Goal: Task Accomplishment & Management: Manage account settings

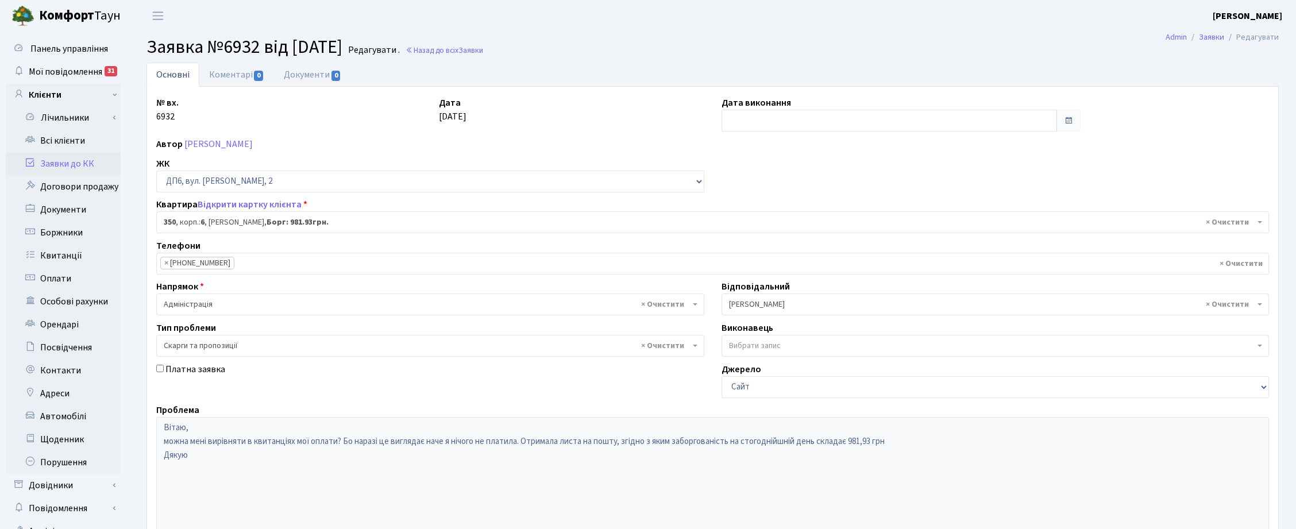
select select "46844"
select select "55"
click at [49, 145] on link "Всі клієнти" at bounding box center [63, 140] width 115 height 23
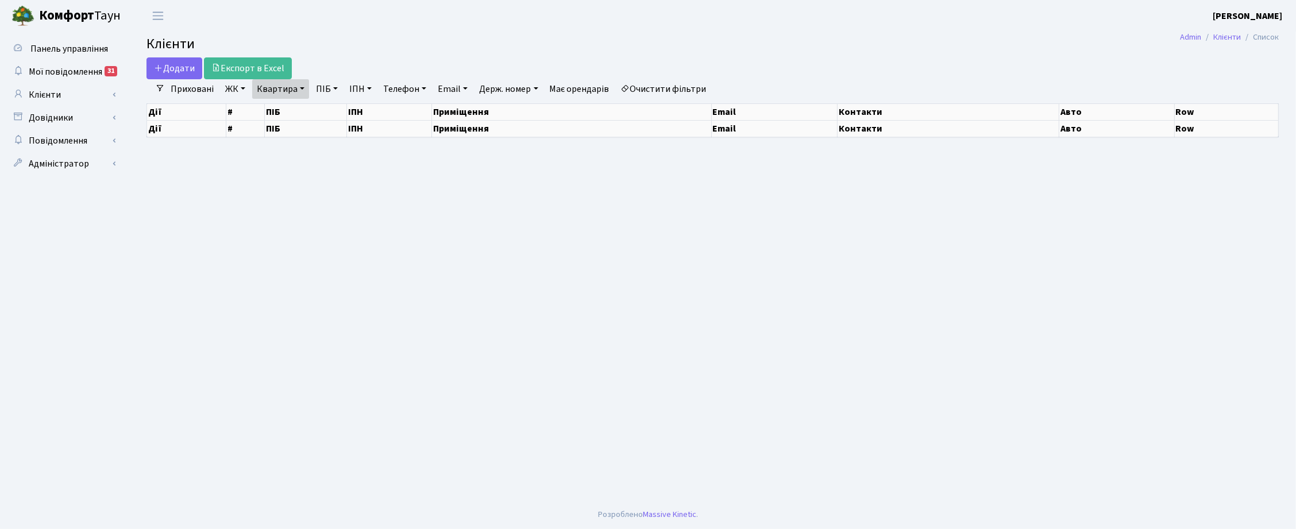
select select "25"
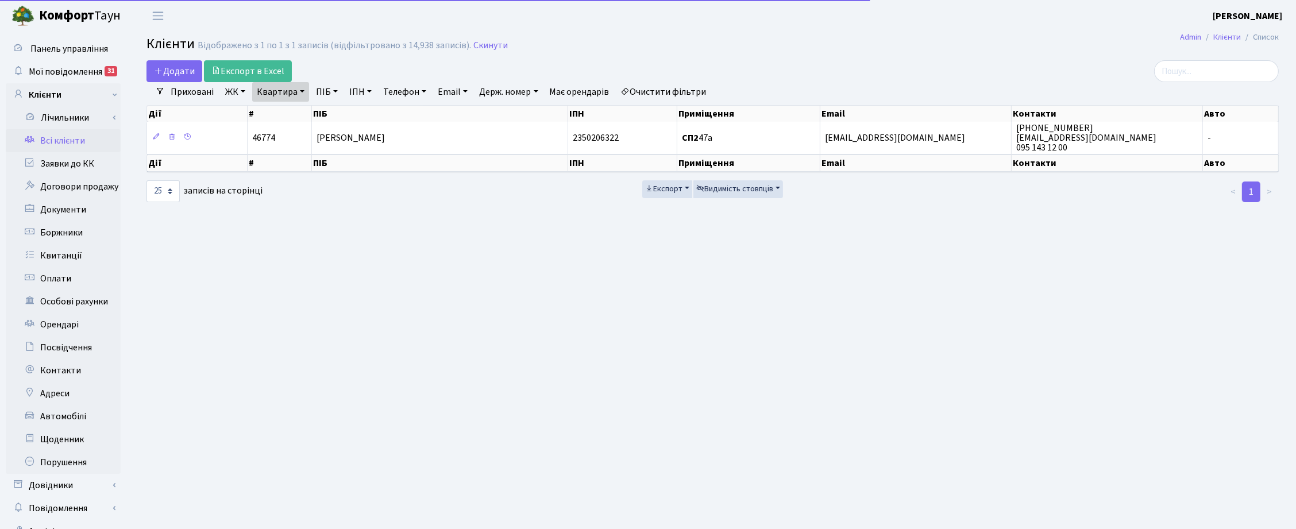
click at [305, 87] on link "Квартира" at bounding box center [280, 92] width 57 height 20
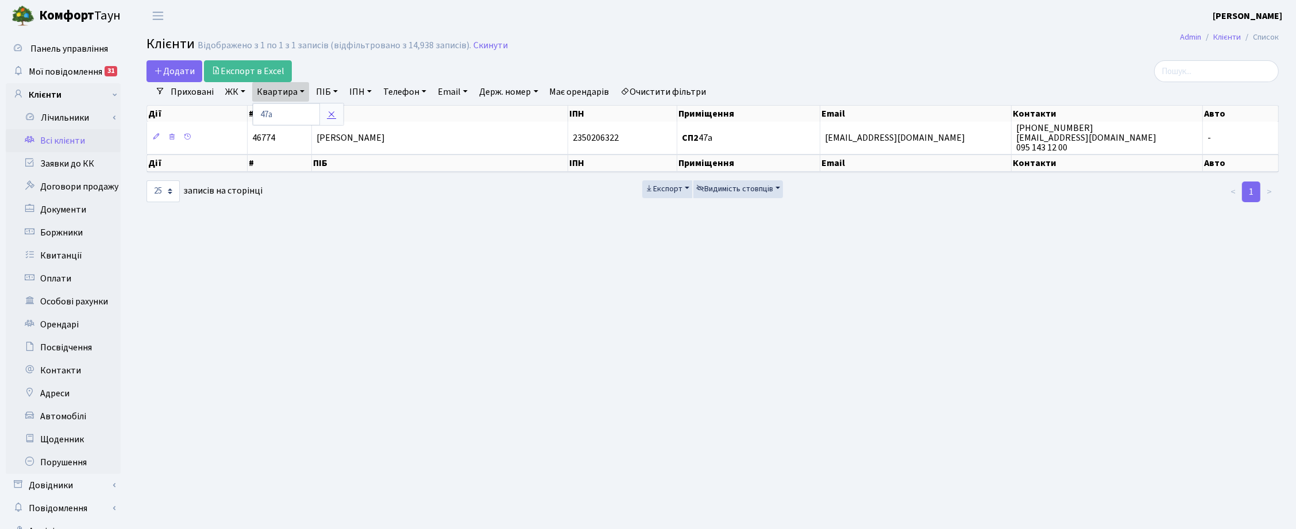
click at [333, 109] on link at bounding box center [331, 114] width 24 height 22
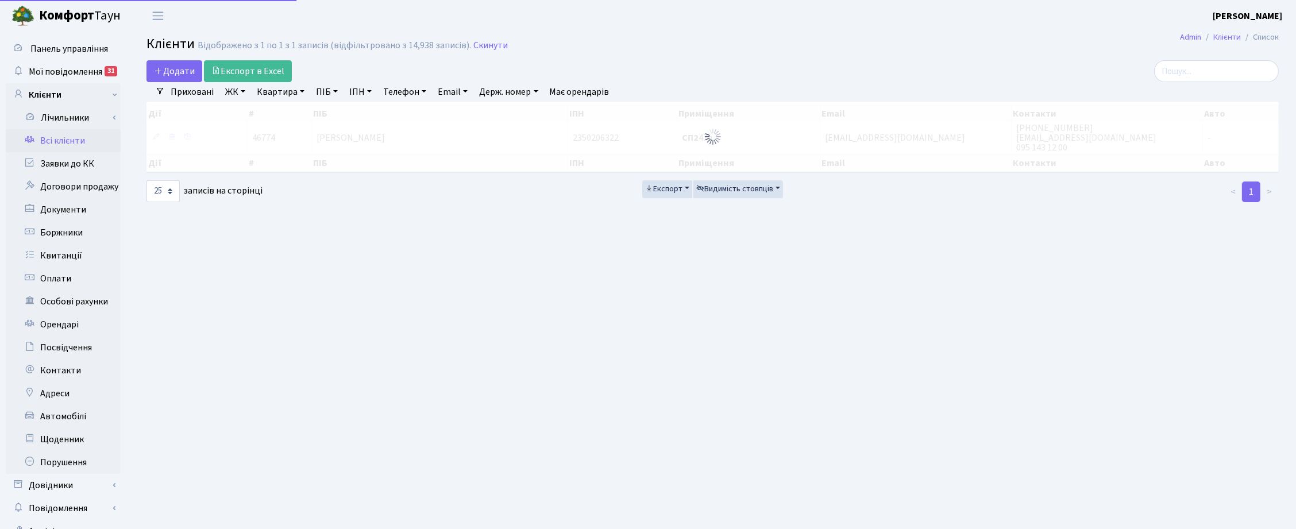
click at [328, 95] on link "ПІБ" at bounding box center [326, 92] width 31 height 20
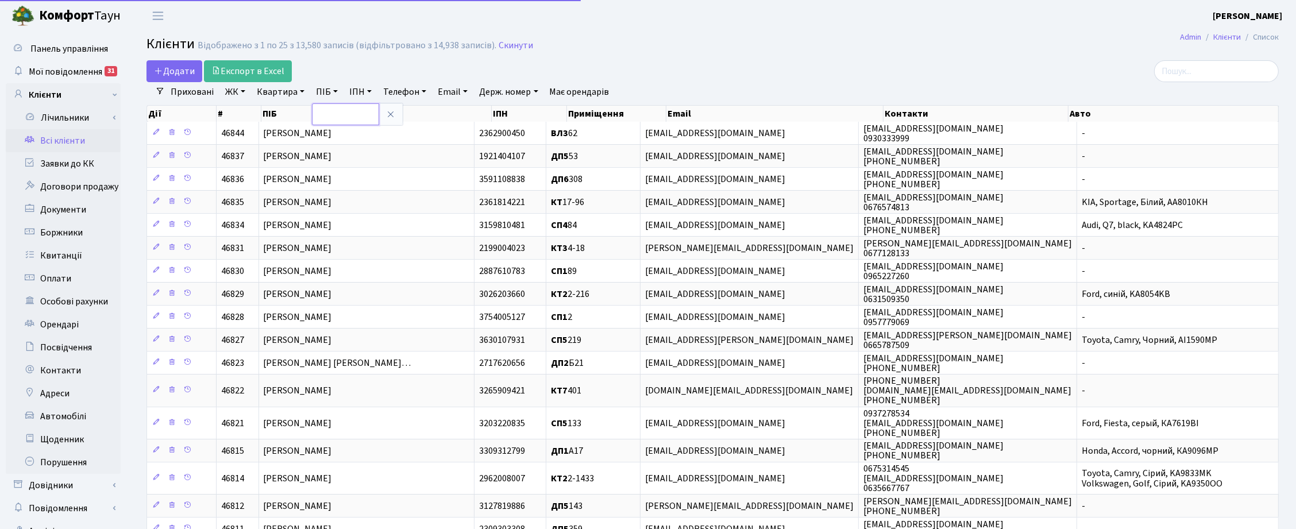
click at [332, 115] on input "text" at bounding box center [345, 114] width 67 height 22
type input "пелі"
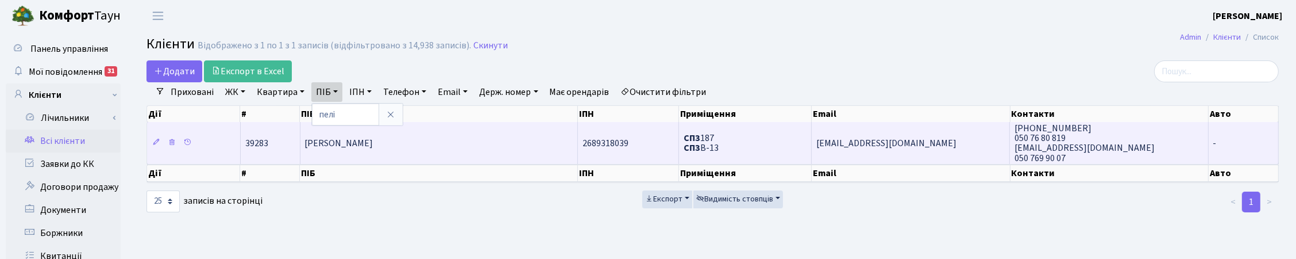
click at [373, 137] on span "Пеліхов Олександр Олександрович" at bounding box center [339, 143] width 68 height 13
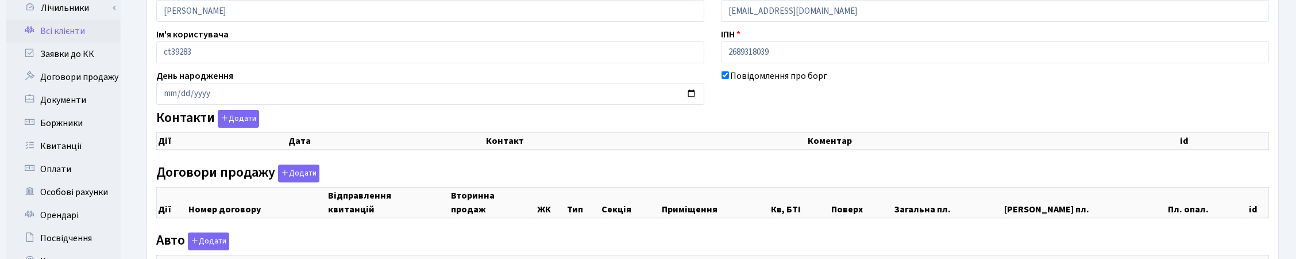
scroll to position [215, 0]
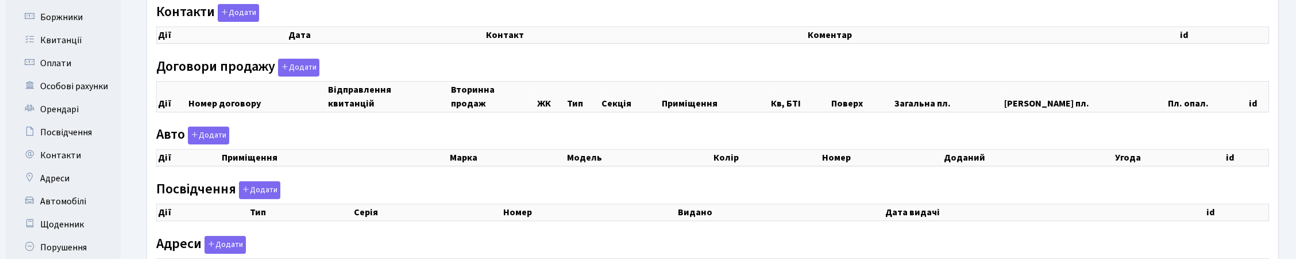
checkbox input "true"
select select "25"
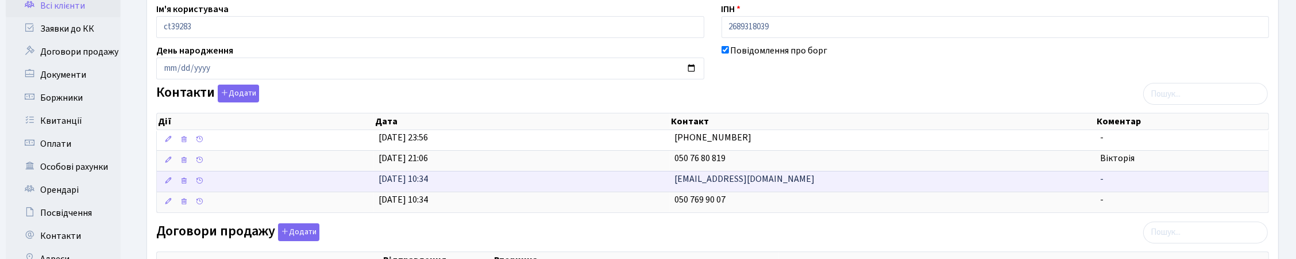
scroll to position [0, 0]
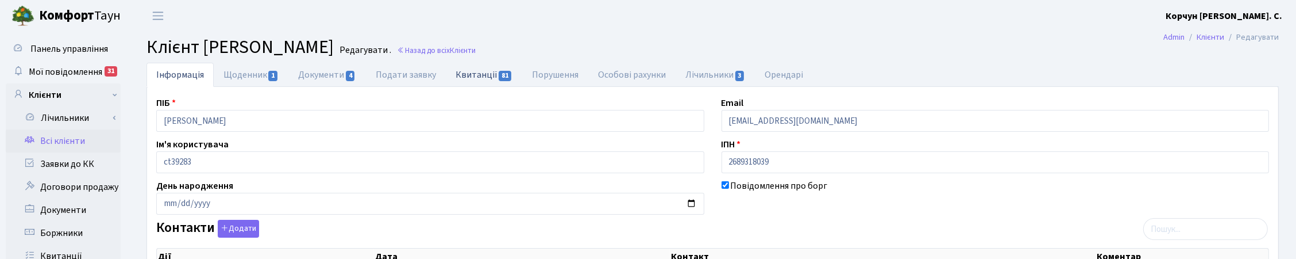
click at [473, 68] on link "Квитанції 81" at bounding box center [484, 75] width 76 height 24
select select "25"
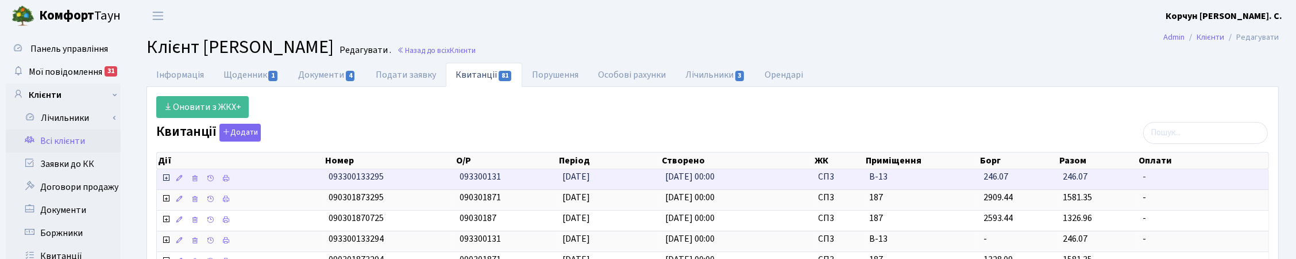
click at [165, 177] on icon at bounding box center [165, 177] width 9 height 9
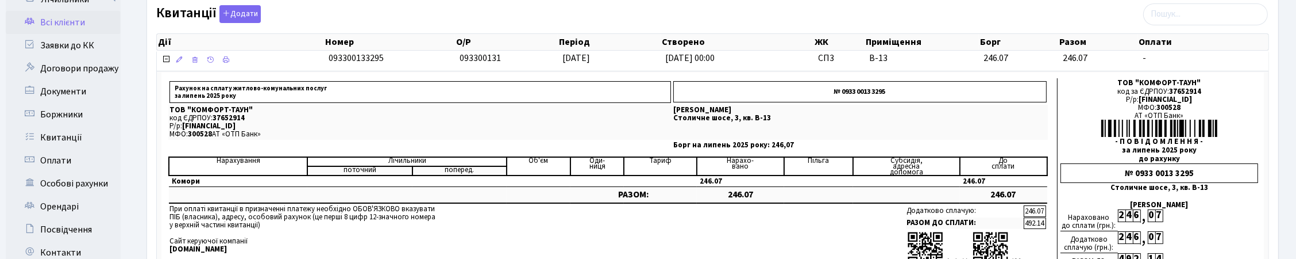
scroll to position [144, 0]
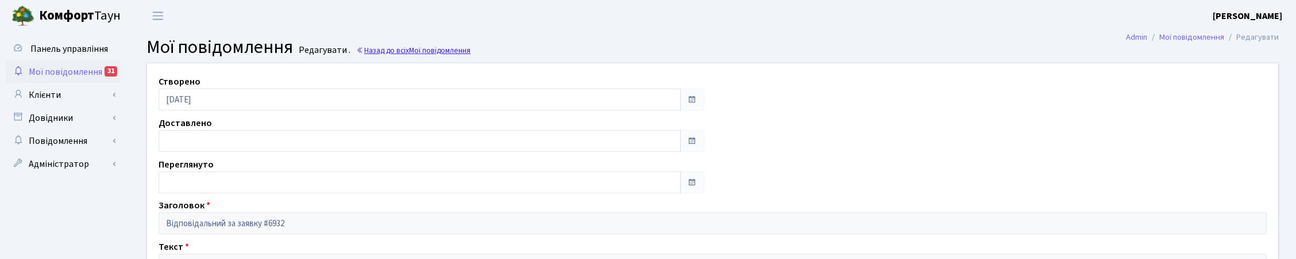
click at [409, 52] on link "Назад до всіх Мої повідомлення" at bounding box center [413, 50] width 114 height 11
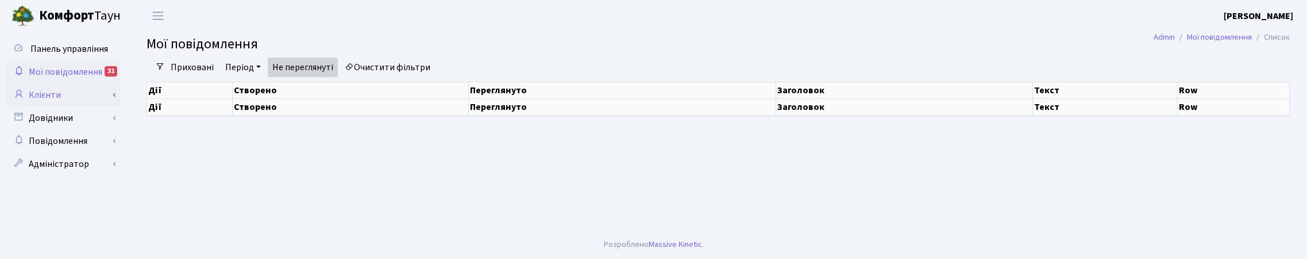
click at [34, 90] on link "Клієнти" at bounding box center [63, 94] width 115 height 23
select select "25"
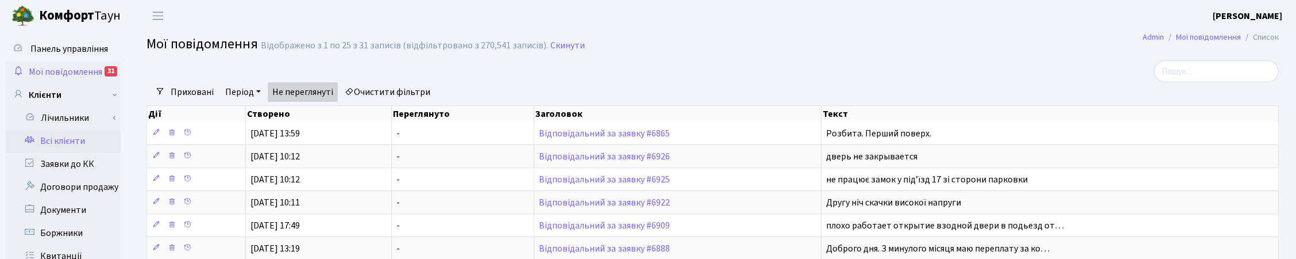
click at [65, 140] on link "Всі клієнти" at bounding box center [63, 140] width 115 height 23
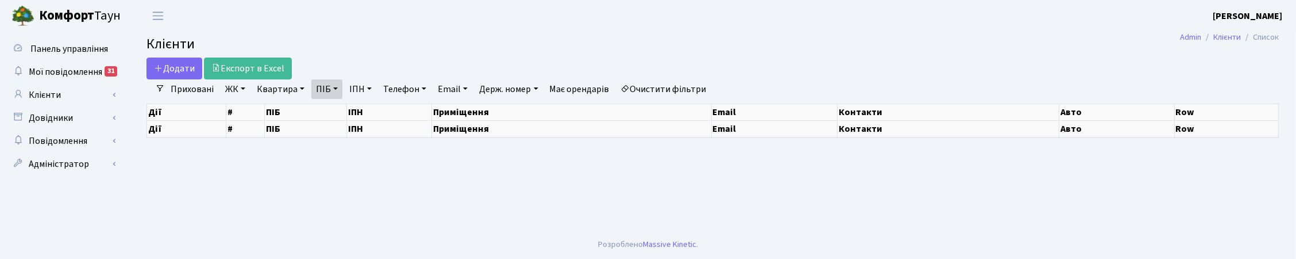
select select "25"
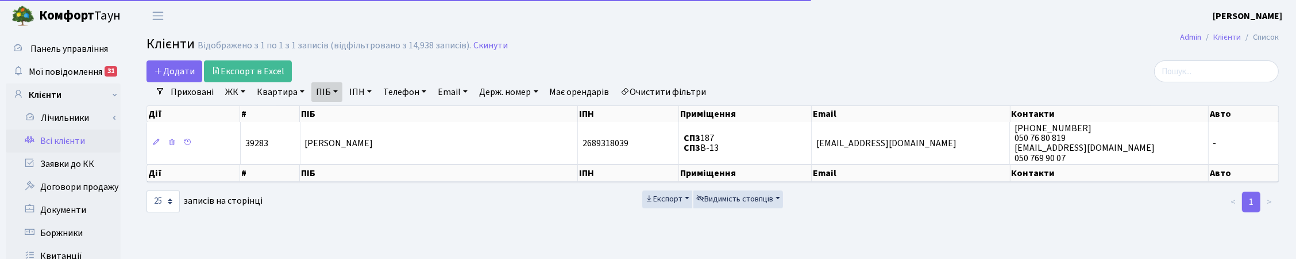
click at [341, 90] on link "ПІБ" at bounding box center [326, 92] width 31 height 20
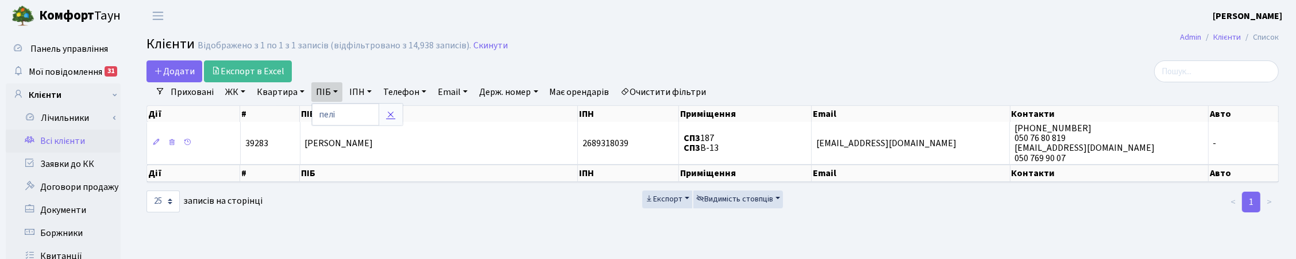
click at [387, 114] on icon at bounding box center [390, 114] width 9 height 9
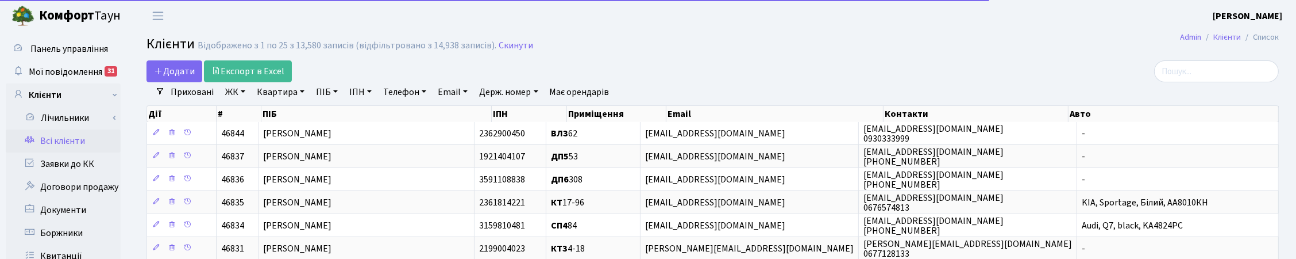
click at [277, 96] on link "Квартира" at bounding box center [280, 92] width 57 height 20
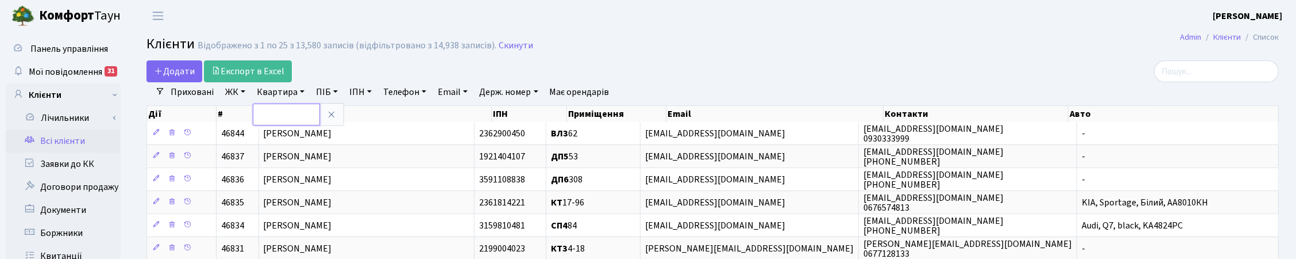
click at [283, 113] on input "text" at bounding box center [286, 114] width 67 height 22
type input "17-91"
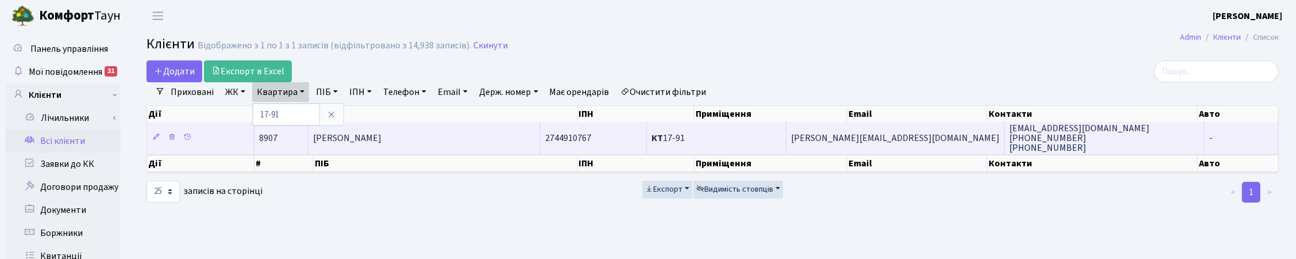
click at [369, 127] on td "Литвиненко Ольга Андріївна" at bounding box center [425, 138] width 233 height 32
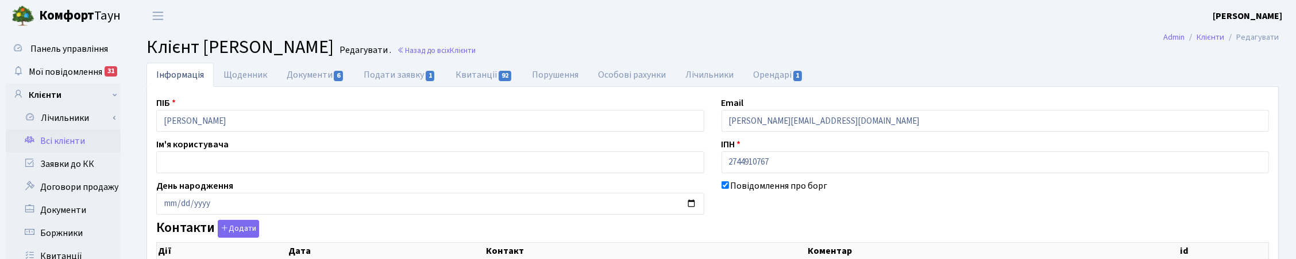
checkbox input "true"
select select "25"
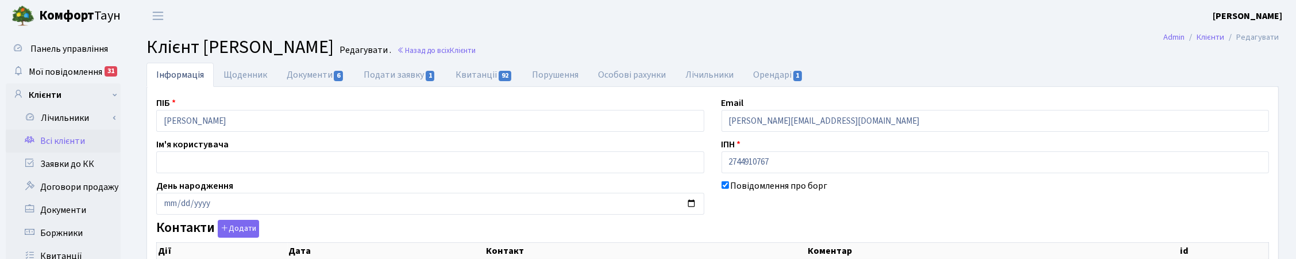
select select "25"
click at [775, 70] on link "Орендарі 1" at bounding box center [779, 75] width 70 height 24
select select "25"
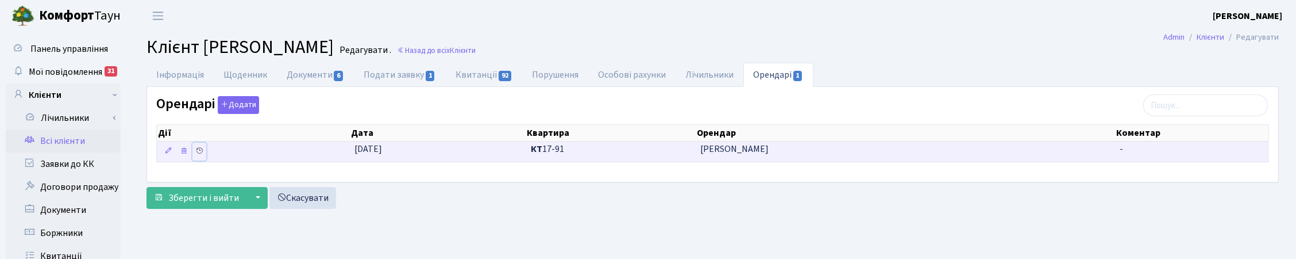
click at [203, 154] on icon at bounding box center [199, 151] width 8 height 8
click at [184, 152] on icon at bounding box center [184, 151] width 8 height 8
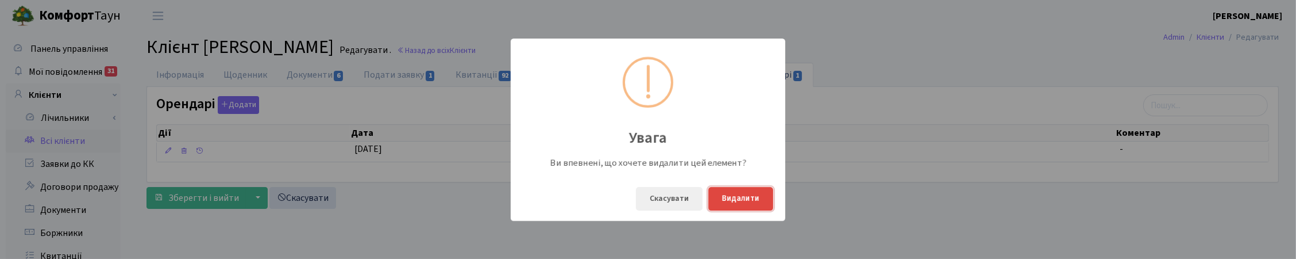
click at [739, 195] on button "Видалити" at bounding box center [740, 199] width 65 height 24
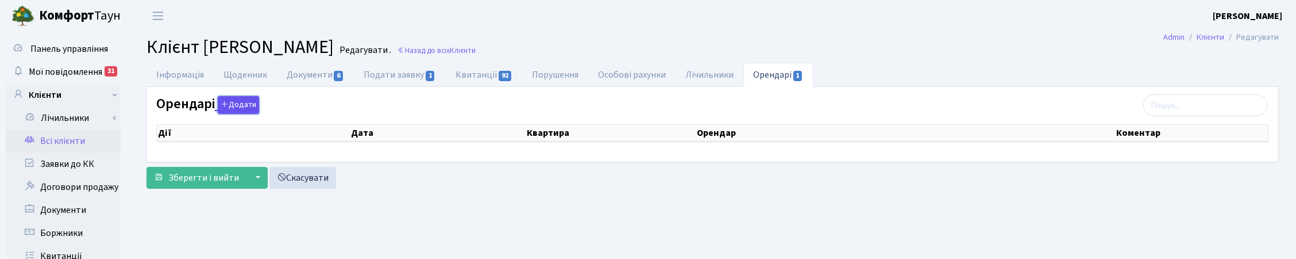
click at [241, 104] on button "Додати" at bounding box center [238, 105] width 41 height 18
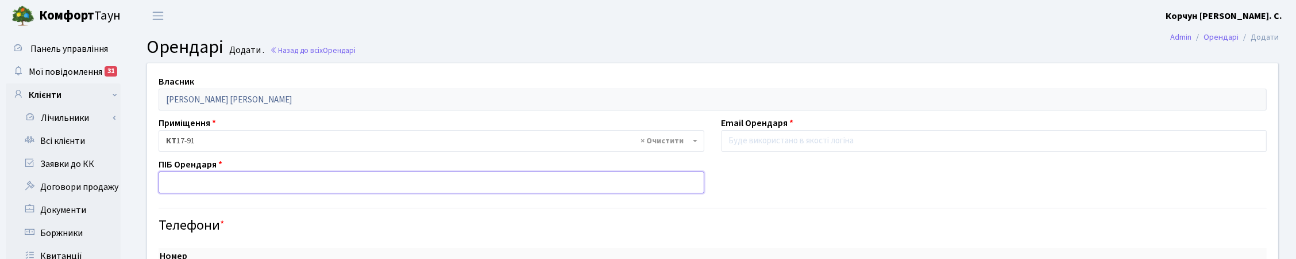
click at [208, 184] on input "text" at bounding box center [432, 182] width 546 height 22
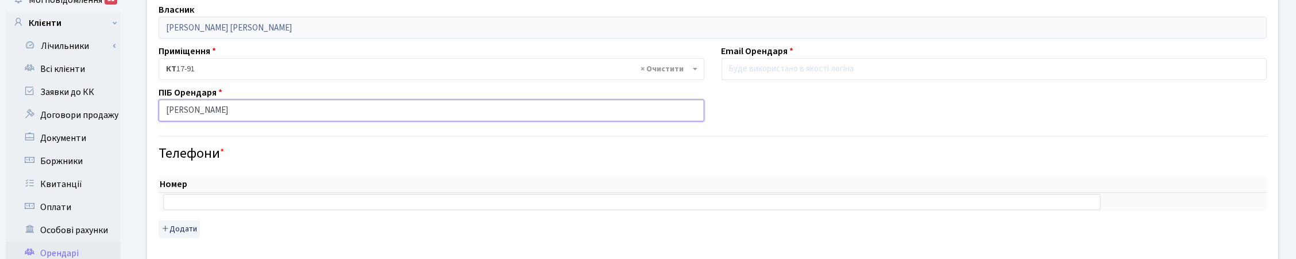
type input "Тетяна"
click at [750, 71] on input "email" at bounding box center [995, 69] width 546 height 22
click at [187, 201] on input "text" at bounding box center [632, 202] width 938 height 16
type input "050-741-23-09"
click at [181, 229] on button "Додати" at bounding box center [179, 229] width 41 height 18
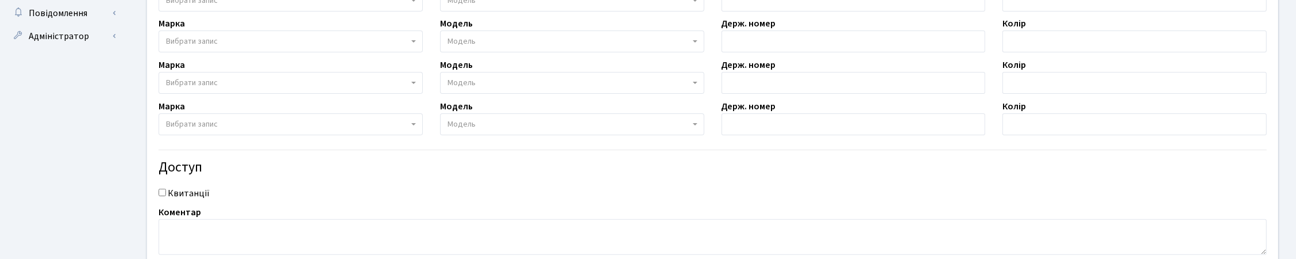
scroll to position [575, 0]
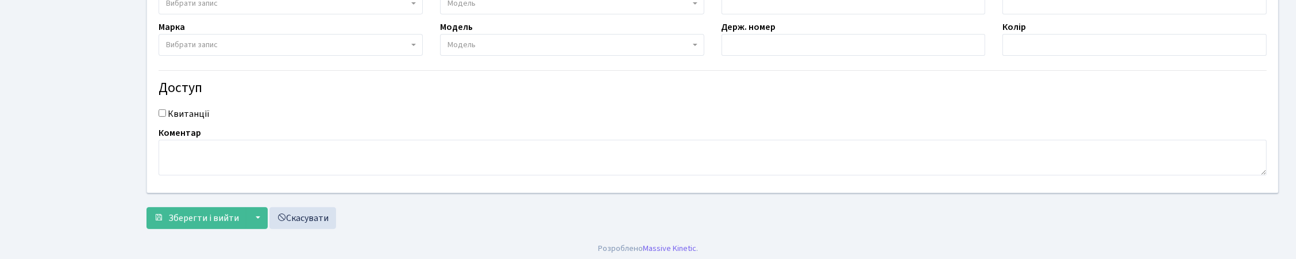
click at [162, 113] on input "Квитанції" at bounding box center [162, 112] width 7 height 7
checkbox input "true"
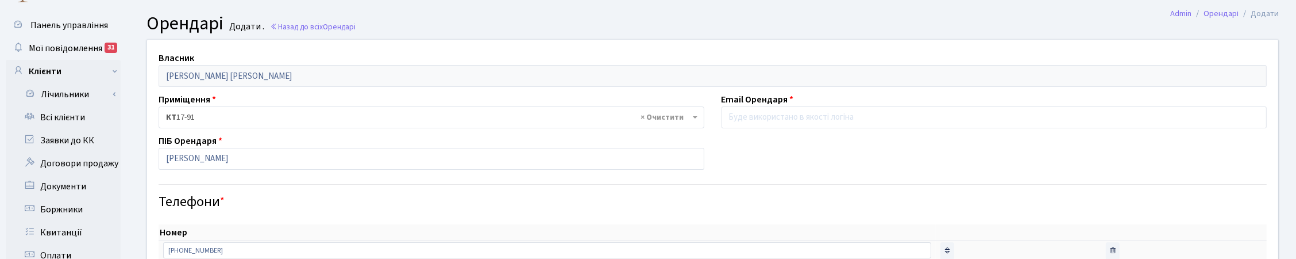
scroll to position [0, 0]
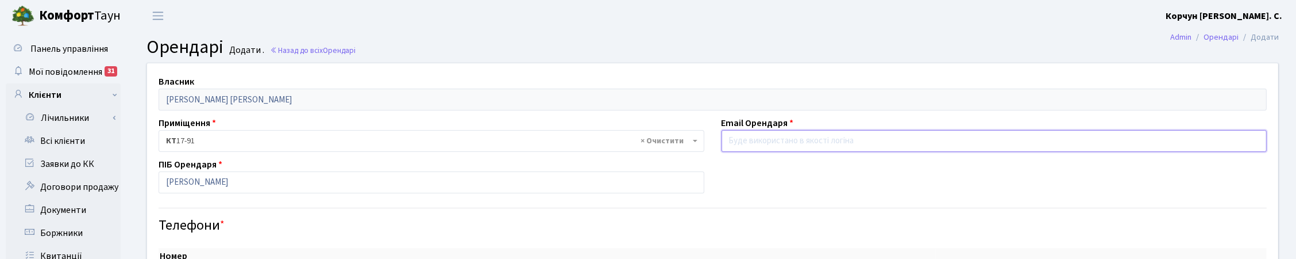
click at [736, 140] on input "email" at bounding box center [995, 141] width 546 height 22
click at [750, 141] on input "email" at bounding box center [995, 141] width 546 height 22
paste input "tanya.kiev.2017@gmail.com"
click at [729, 140] on input "tanya.kiev.2017@gmail.com" at bounding box center [995, 141] width 546 height 22
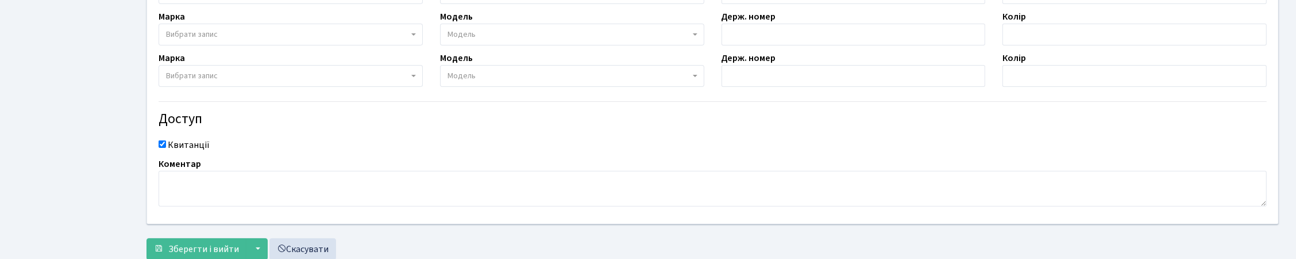
scroll to position [581, 0]
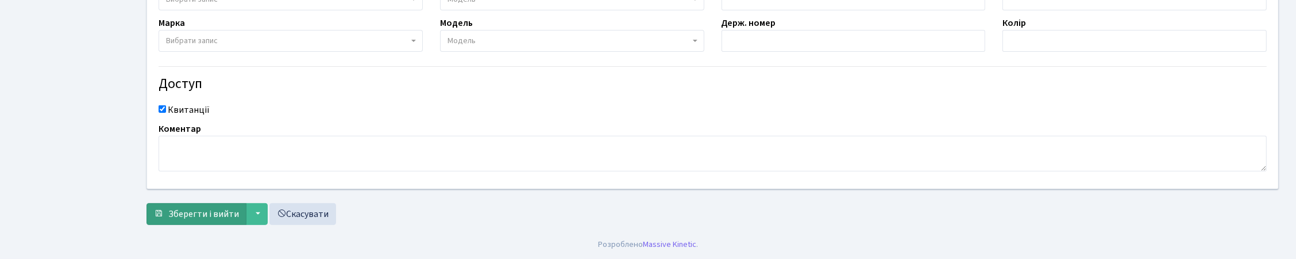
type input "tanya.kiev.2017@gmail.com"
click at [198, 215] on span "Зберегти і вийти" at bounding box center [203, 213] width 71 height 13
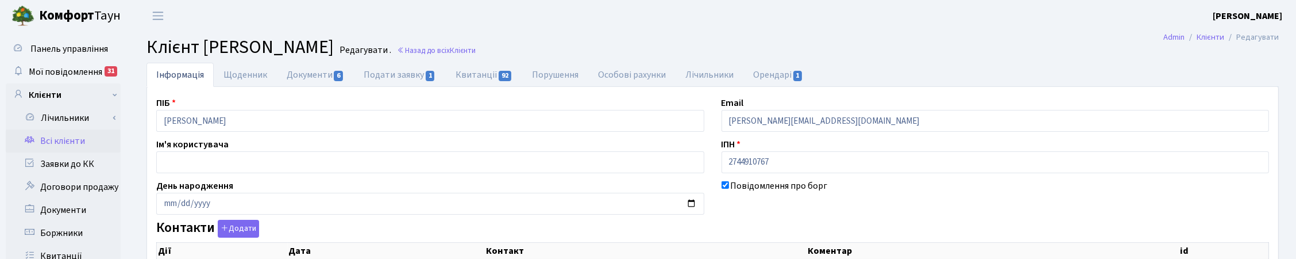
checkbox input "true"
select select "25"
click at [768, 75] on link "Орендарі 1" at bounding box center [779, 75] width 70 height 24
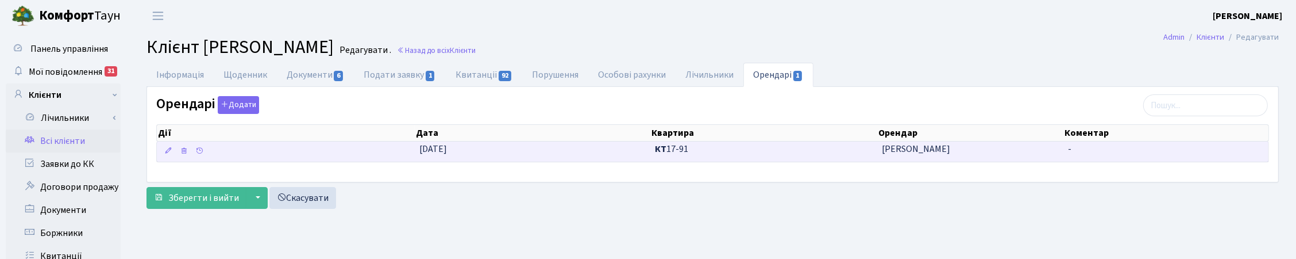
click at [658, 147] on b "КТ" at bounding box center [660, 149] width 11 height 13
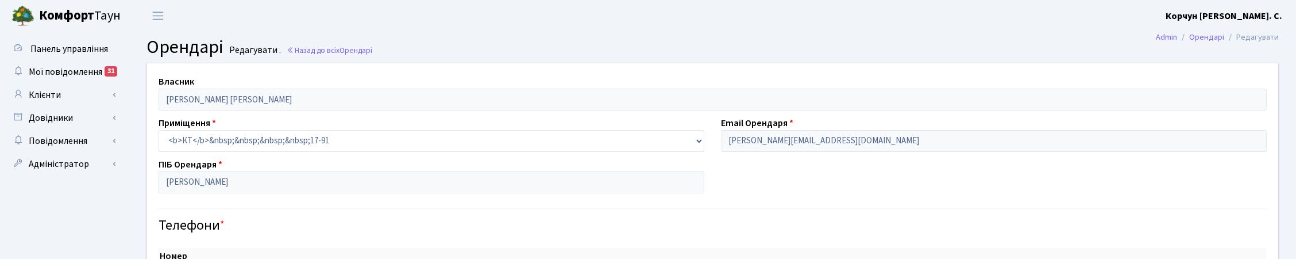
checkbox input "true"
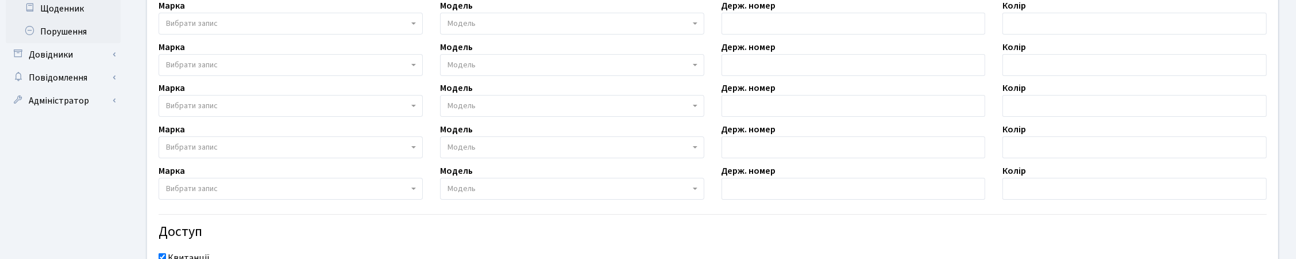
scroll to position [581, 0]
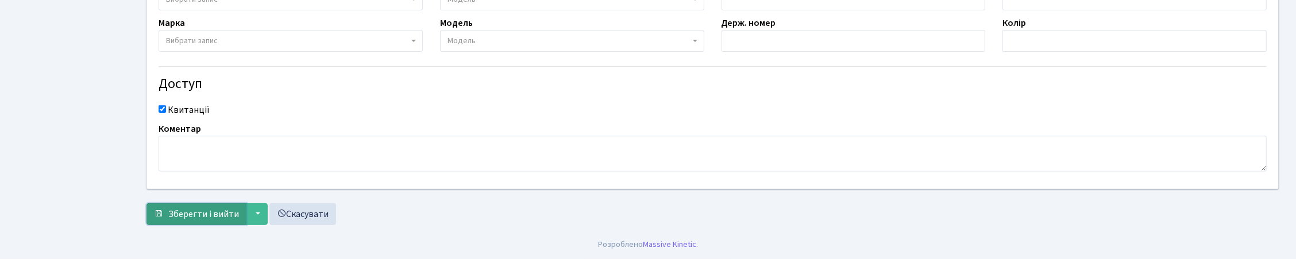
click at [202, 210] on span "Зберегти і вийти" at bounding box center [203, 213] width 71 height 13
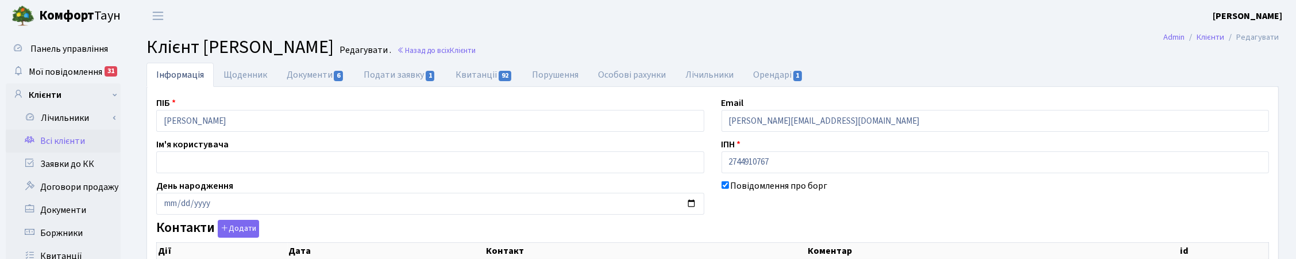
checkbox input "true"
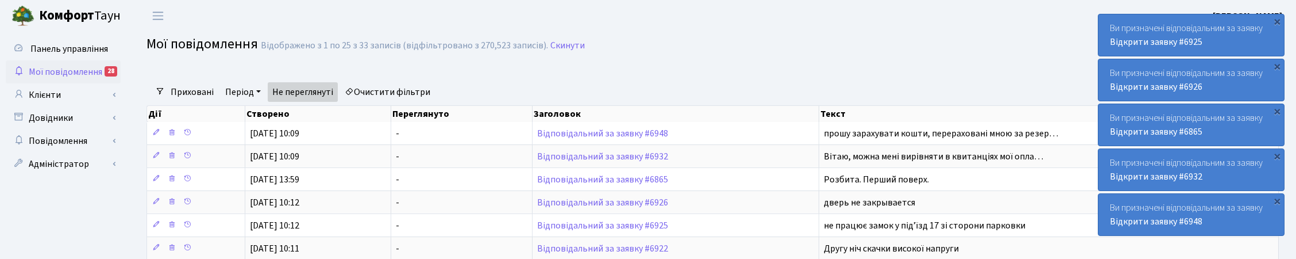
select select "25"
click at [44, 96] on link "Клієнти" at bounding box center [63, 94] width 115 height 23
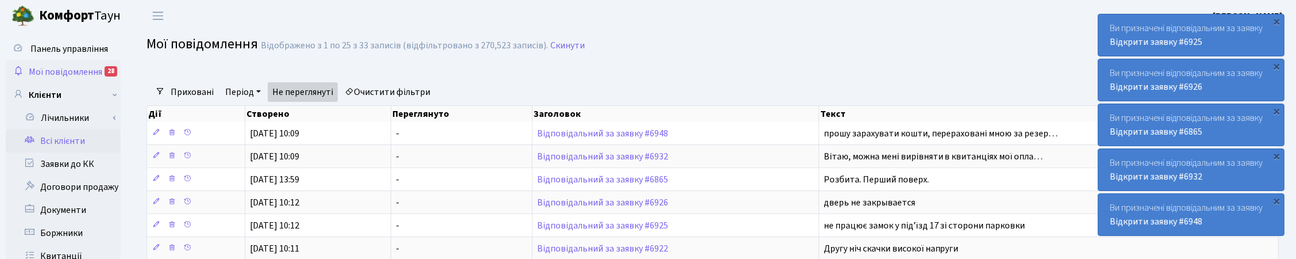
click at [60, 138] on link "Всі клієнти" at bounding box center [63, 140] width 115 height 23
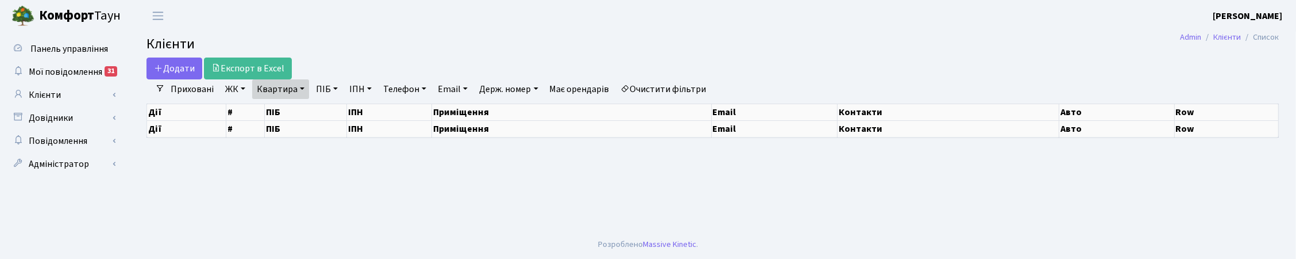
select select "25"
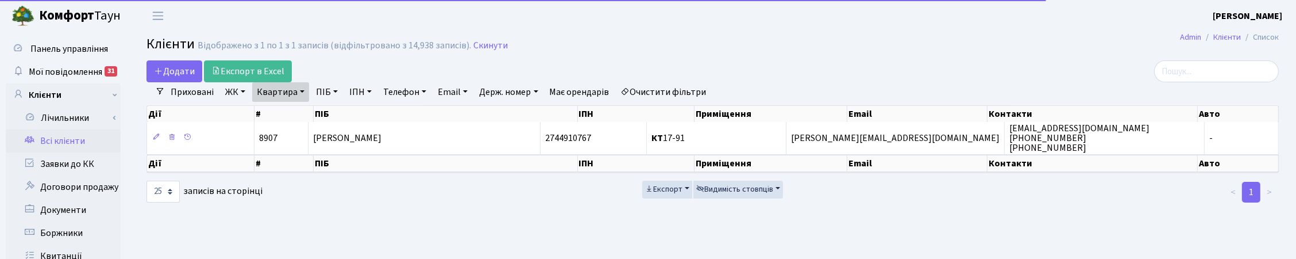
click at [300, 90] on link "Квартира" at bounding box center [280, 92] width 57 height 20
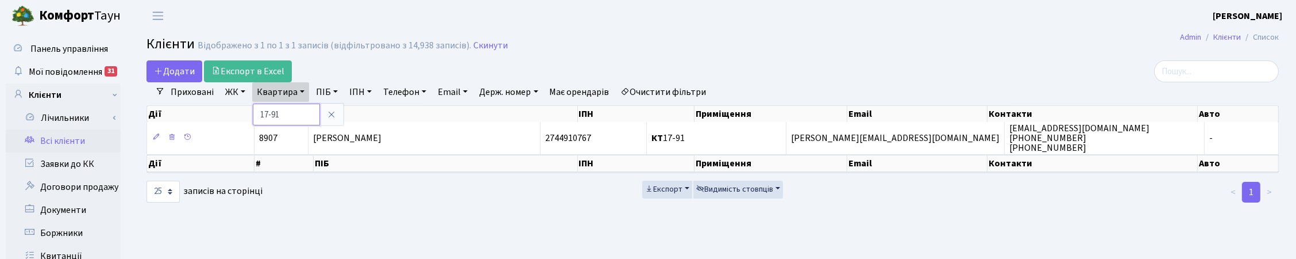
click at [291, 111] on input "17-91" at bounding box center [286, 114] width 67 height 22
type input "1"
click at [330, 89] on link "ПІБ" at bounding box center [326, 92] width 31 height 20
type input "міхно"
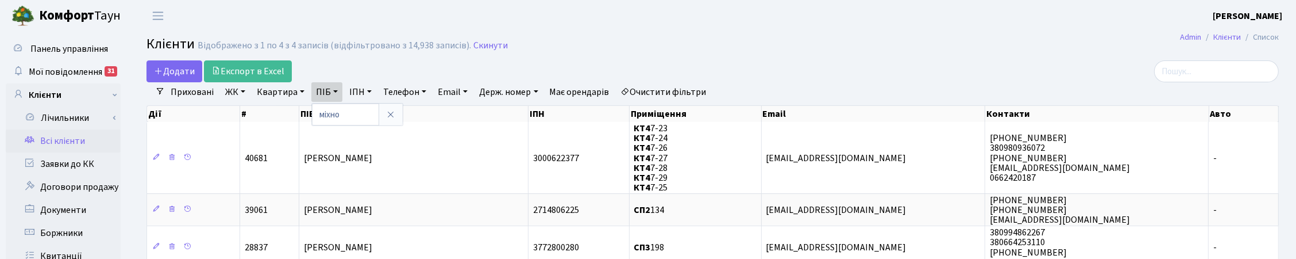
click at [865, 61] on div "Додати Експорт в Excel" at bounding box center [521, 71] width 749 height 22
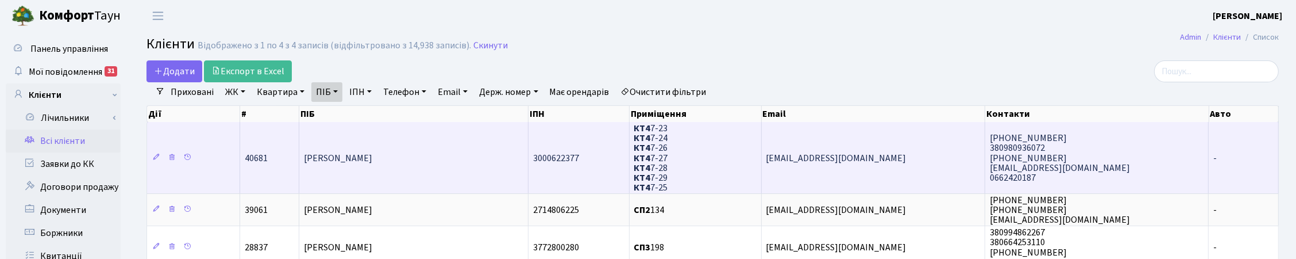
click at [372, 157] on span "[PERSON_NAME]" at bounding box center [338, 158] width 68 height 13
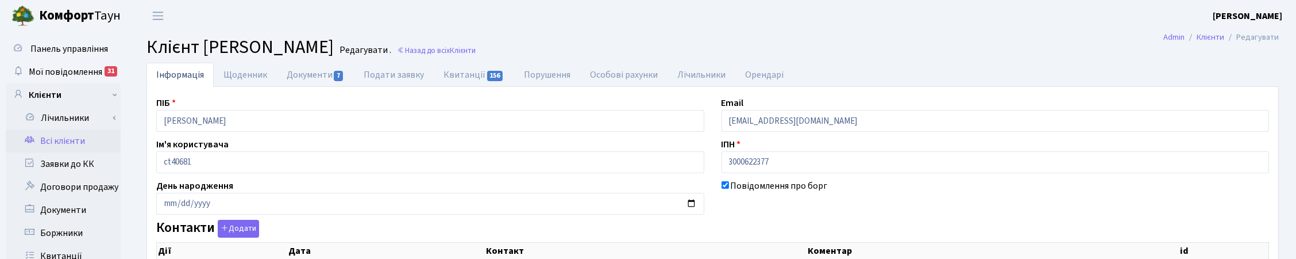
checkbox input "true"
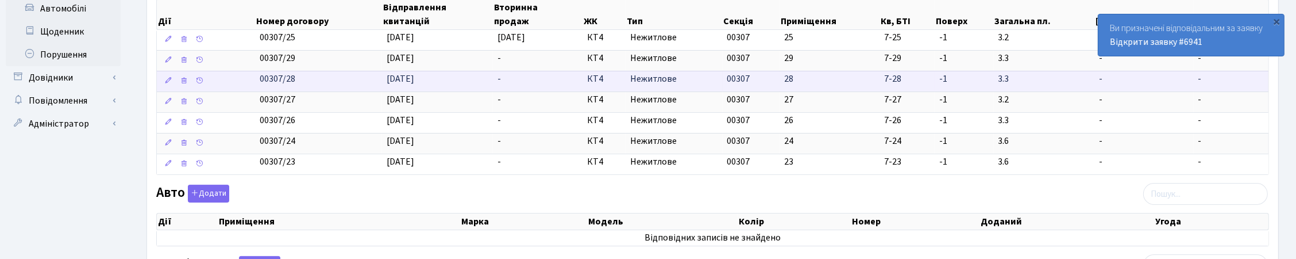
scroll to position [431, 0]
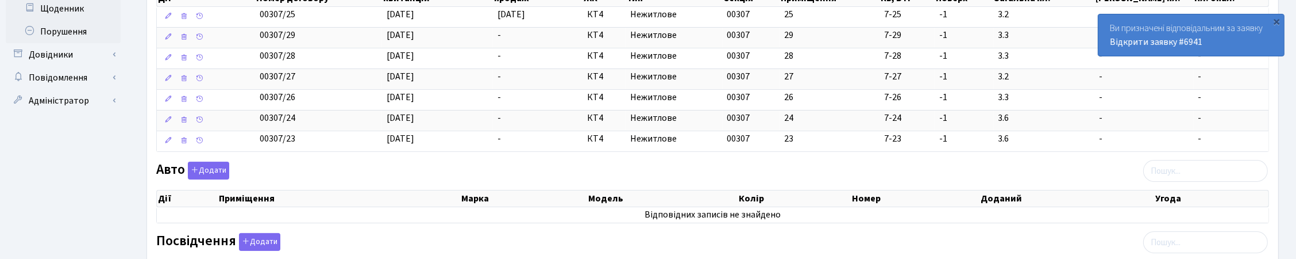
click at [1015, 175] on div "Авто Додати Дії Приміщення Марка [GEOGRAPHIC_DATA] Колір Номер Доданий Угода Дії" at bounding box center [713, 194] width 1130 height 66
click at [1280, 20] on div "×" at bounding box center [1277, 21] width 11 height 11
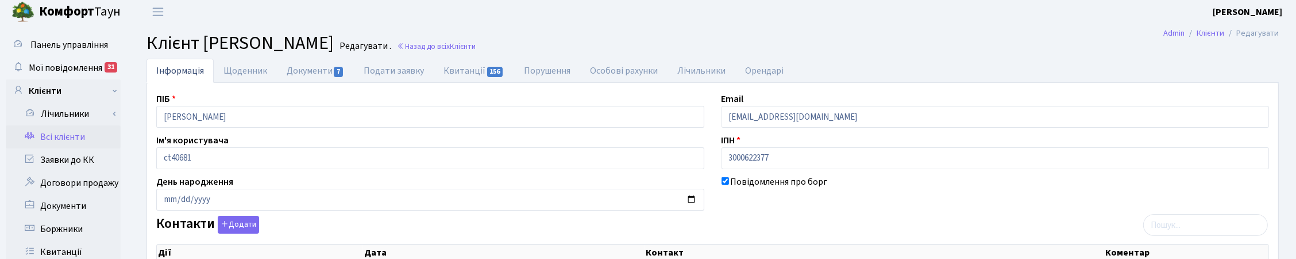
scroll to position [0, 0]
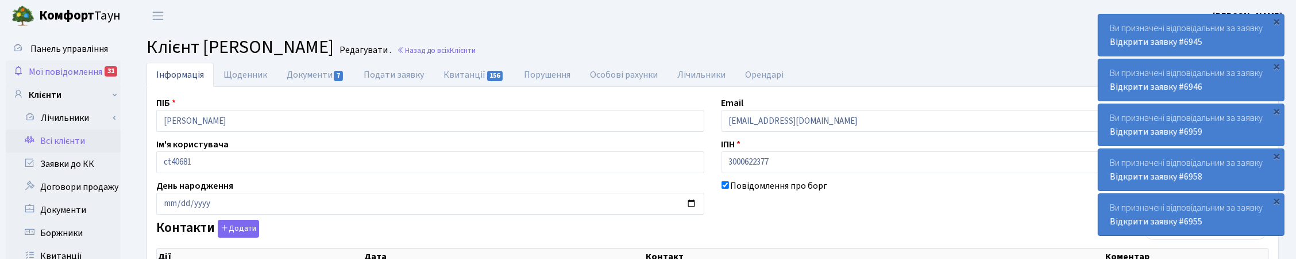
click at [58, 67] on span "Мої повідомлення" at bounding box center [66, 72] width 74 height 13
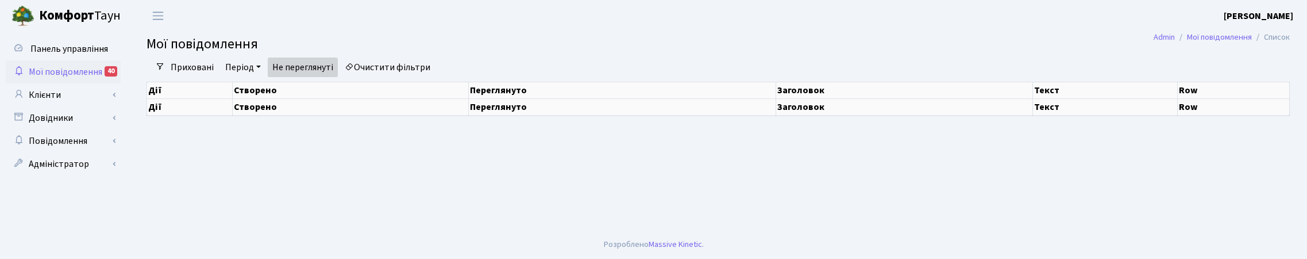
select select "25"
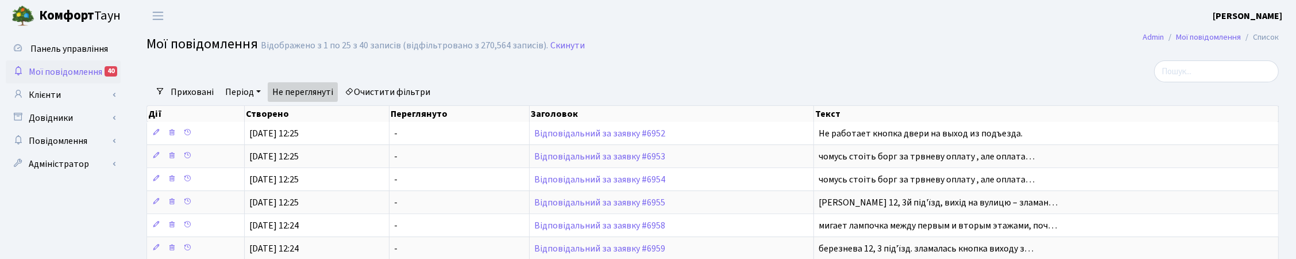
click at [618, 78] on div at bounding box center [521, 71] width 767 height 22
